Goal: Navigation & Orientation: Find specific page/section

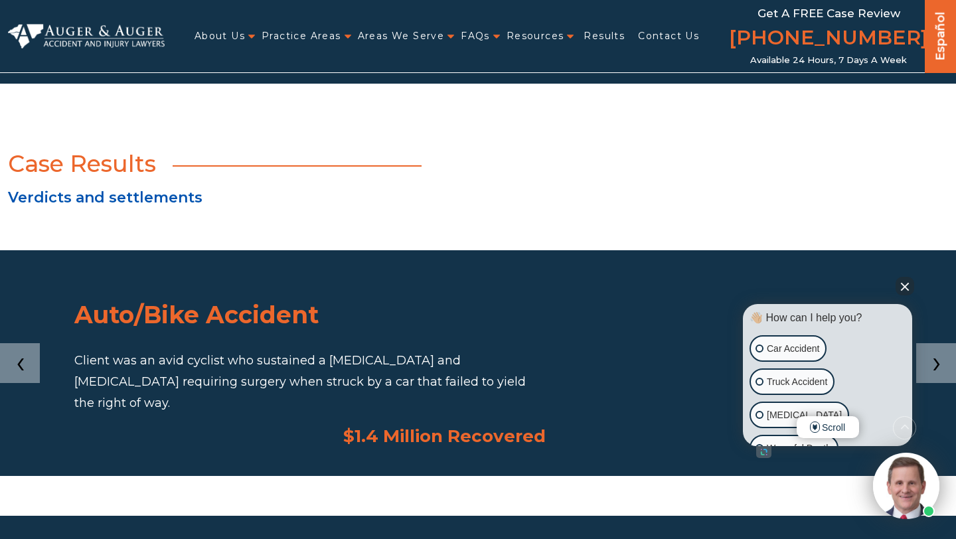
scroll to position [2389, 0]
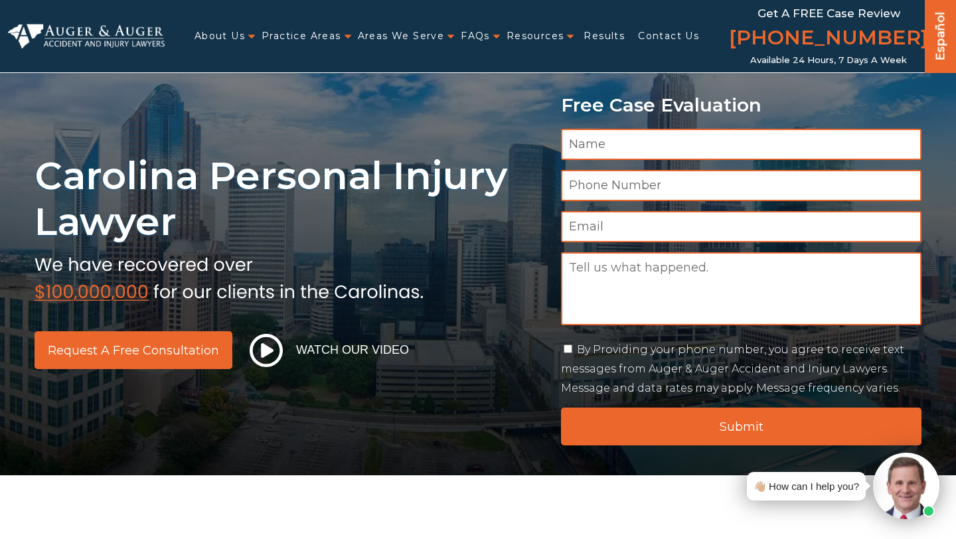
scroll to position [9, 0]
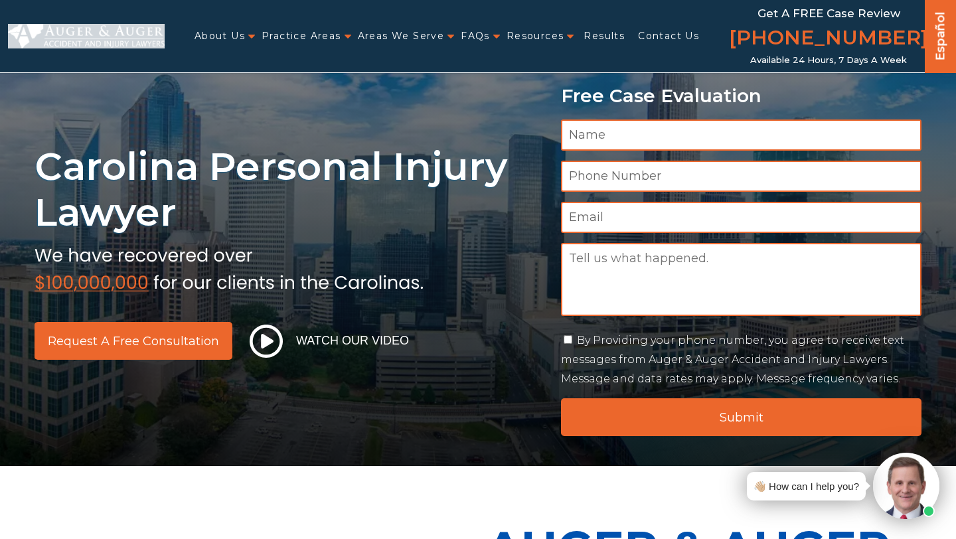
drag, startPoint x: 169, startPoint y: 44, endPoint x: 48, endPoint y: 31, distance: 120.9
click at [48, 31] on div "About Us Attorneys Herbert Auger Arlene Auger Hunter Gillespie Madison McLawhor…" at bounding box center [478, 36] width 940 height 72
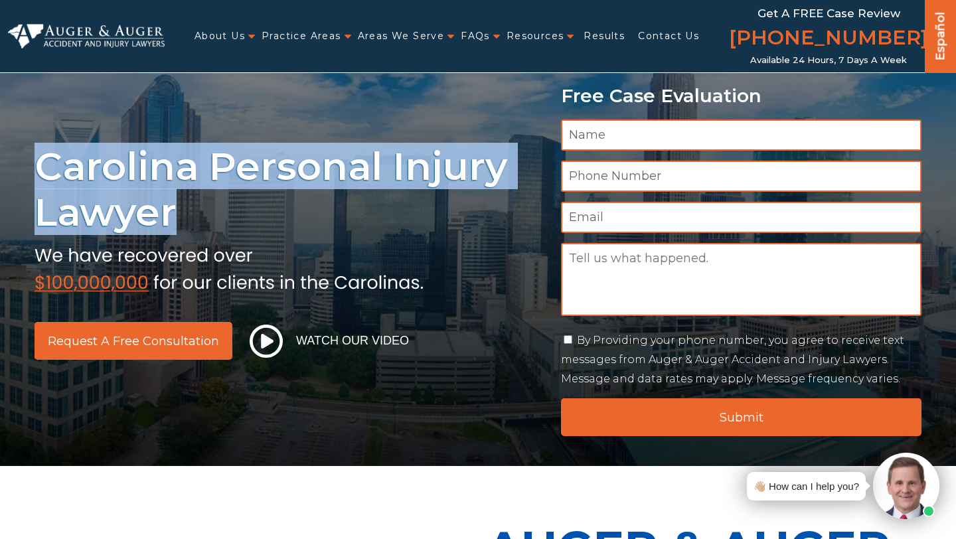
drag, startPoint x: 188, startPoint y: 208, endPoint x: 35, endPoint y: 161, distance: 159.8
click at [35, 161] on h1 "Carolina Personal Injury Lawyer" at bounding box center [290, 189] width 510 height 92
copy h1 "Carolina Personal Injury Lawyer"
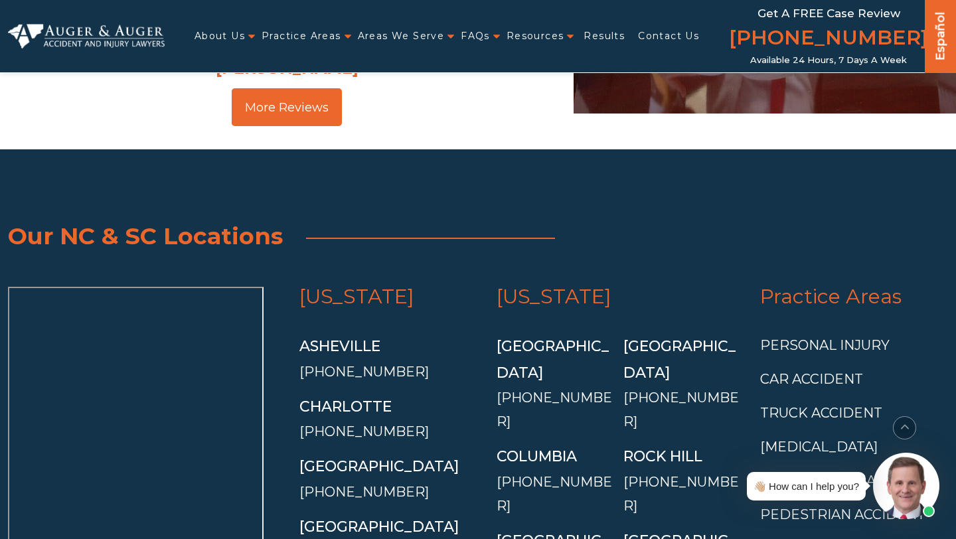
scroll to position [5100, 0]
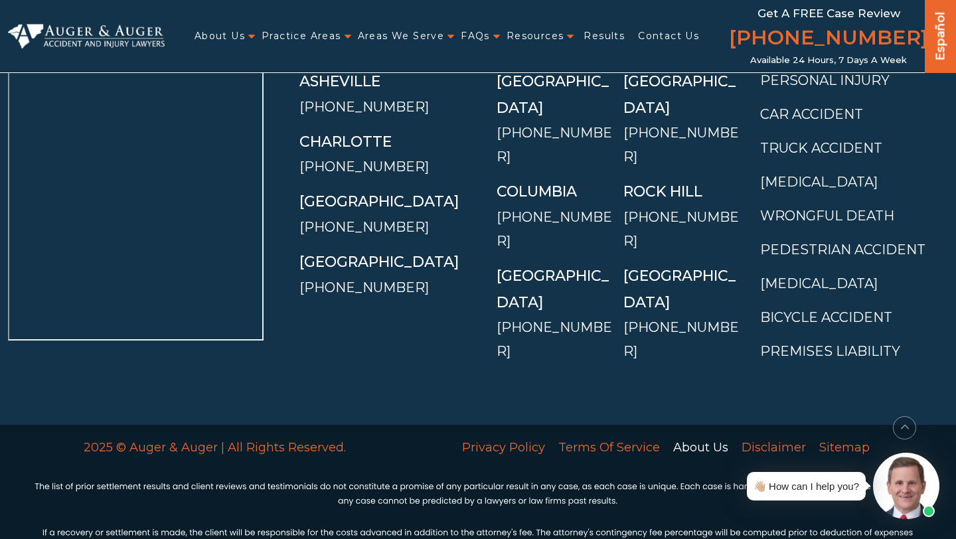
click at [708, 433] on link "About Us" at bounding box center [700, 447] width 68 height 28
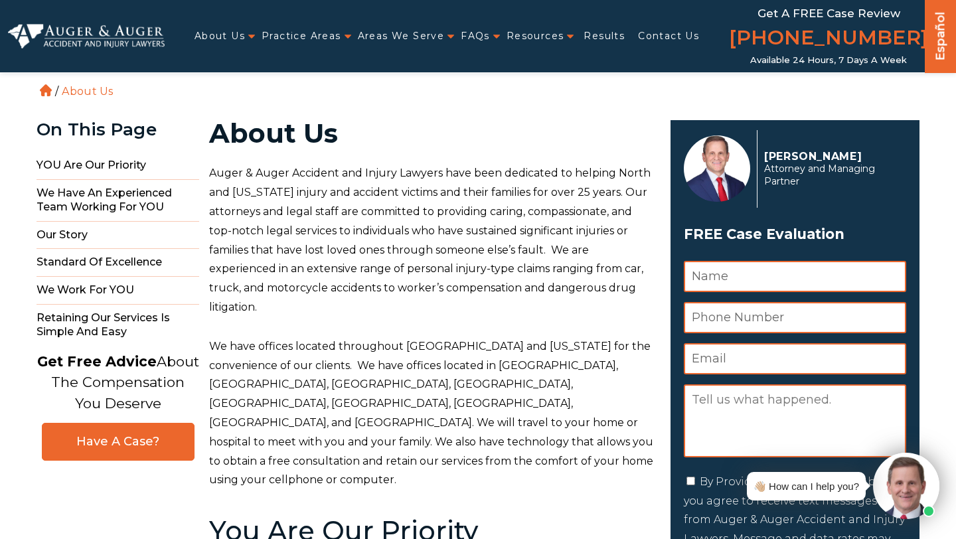
click at [80, 44] on img at bounding box center [86, 36] width 157 height 24
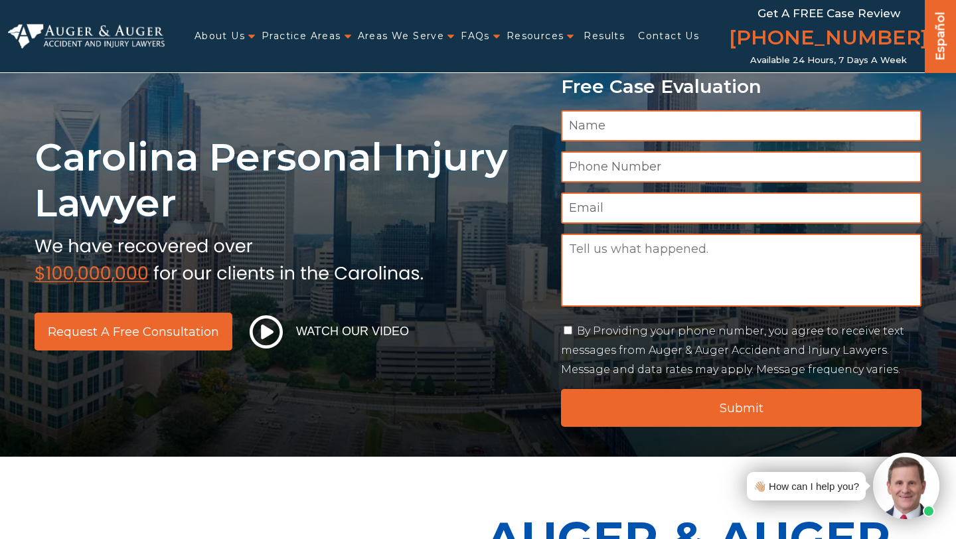
scroll to position [23, 0]
